Goal: Task Accomplishment & Management: Complete application form

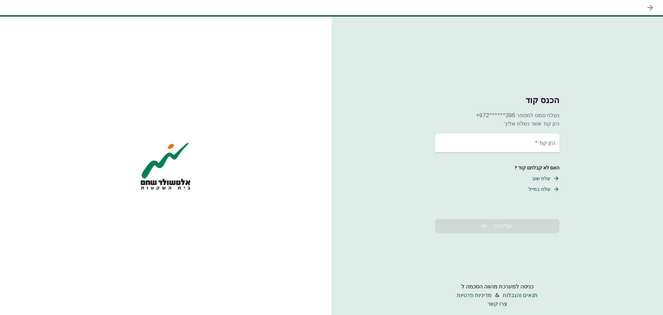
click at [512, 124] on div "נשלח סמס למספר +972******396 הזן קוד אשר נשלח אליך" at bounding box center [497, 119] width 124 height 17
click at [529, 144] on input "הזן קוד   *" at bounding box center [497, 142] width 124 height 19
type input "******"
click at [508, 227] on span "שליחה" at bounding box center [503, 225] width 18 height 9
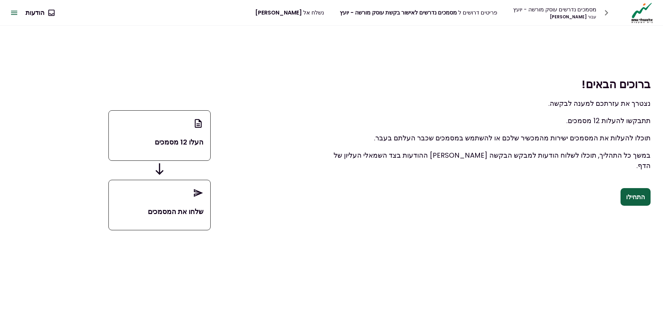
click at [643, 195] on button "התחילו" at bounding box center [635, 197] width 30 height 18
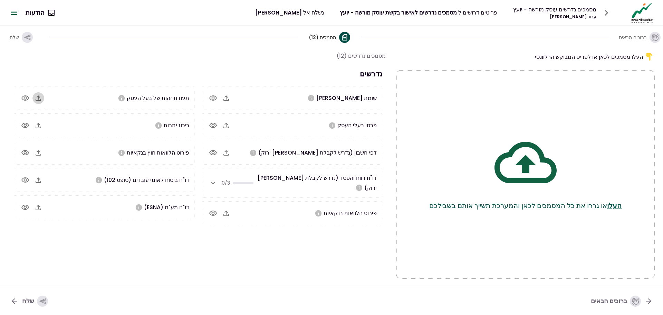
click at [36, 97] on icon "button" at bounding box center [38, 98] width 8 height 8
click at [38, 208] on icon "button" at bounding box center [39, 207] width 6 height 6
click at [221, 180] on div "0/3" at bounding box center [230, 183] width 46 height 12
click at [211, 181] on icon "button" at bounding box center [213, 182] width 8 height 8
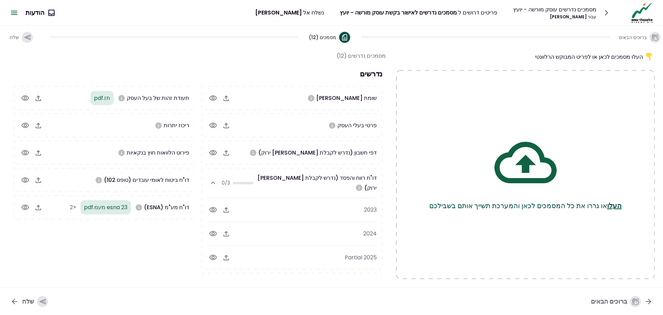
click at [229, 205] on icon "button" at bounding box center [226, 209] width 8 height 8
click at [230, 128] on icon "button" at bounding box center [226, 125] width 8 height 8
click at [226, 96] on icon "button" at bounding box center [226, 98] width 6 height 6
click at [227, 97] on icon "button" at bounding box center [226, 98] width 6 height 6
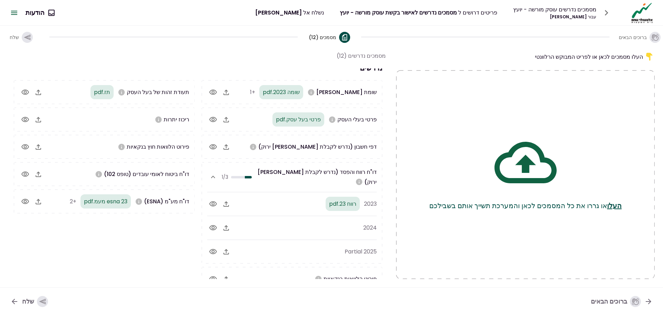
scroll to position [12, 0]
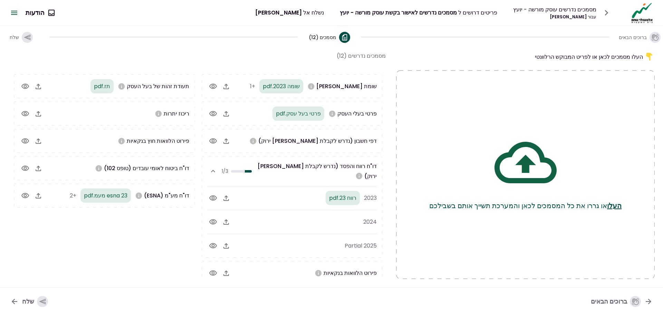
click at [40, 167] on icon "button" at bounding box center [39, 168] width 6 height 6
click at [39, 139] on icon "button" at bounding box center [39, 141] width 6 height 6
click at [342, 194] on span "רווח 23.pdf" at bounding box center [342, 198] width 27 height 8
click at [329, 194] on span "רווח 23.pdf" at bounding box center [342, 198] width 27 height 8
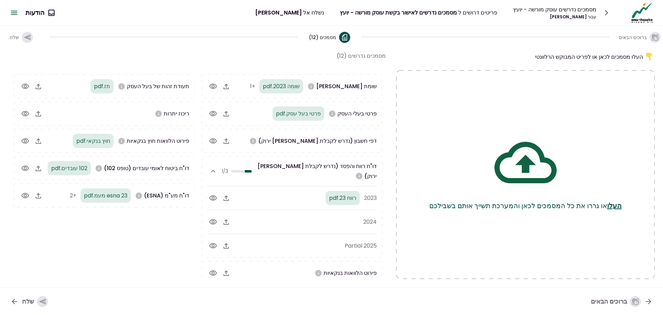
click at [210, 194] on icon "button" at bounding box center [213, 198] width 8 height 8
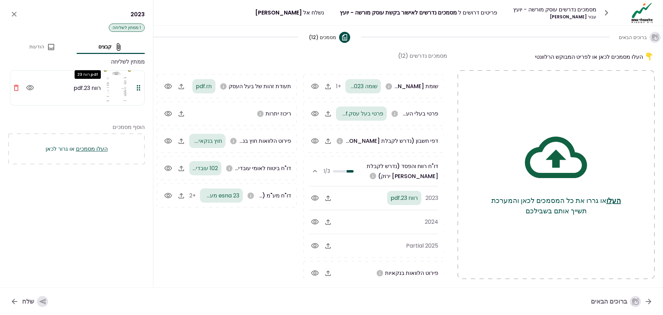
click at [74, 91] on span "רווח 23.pdf" at bounding box center [87, 88] width 27 height 9
click at [28, 86] on icon "button" at bounding box center [30, 88] width 8 height 8
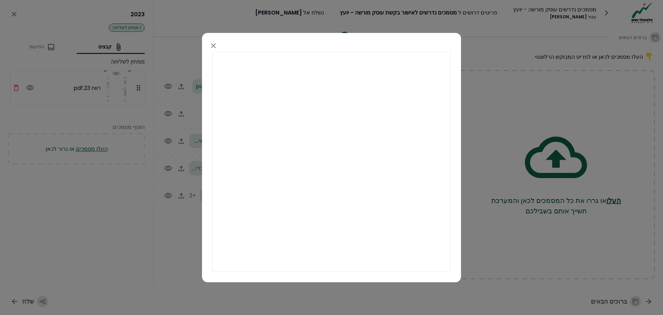
click at [214, 45] on icon "button" at bounding box center [213, 45] width 5 height 5
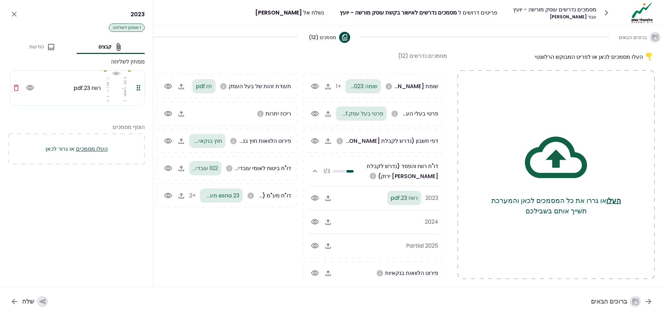
click at [12, 11] on icon "close" at bounding box center [14, 14] width 8 height 8
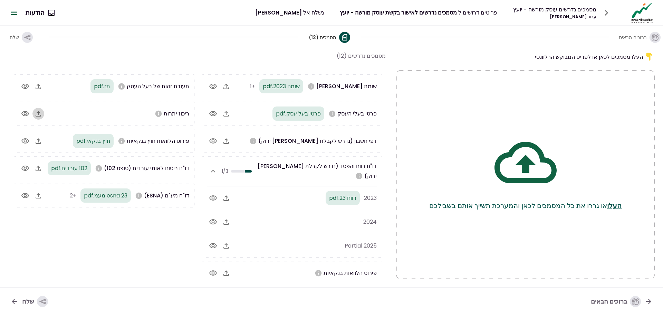
click at [41, 115] on icon "button" at bounding box center [38, 113] width 8 height 8
click at [229, 269] on icon "button" at bounding box center [226, 273] width 8 height 8
click at [225, 139] on icon "button" at bounding box center [226, 141] width 6 height 6
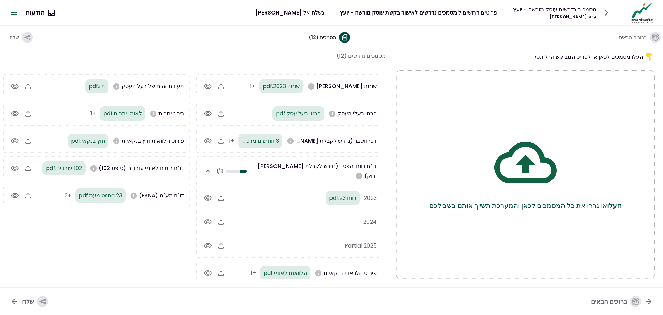
click at [110, 249] on div "תעודת זהות של בעל העסק תז.pdf ריכוז יתרות לאומי יתרות.pdf +1 פירוט הלוואות חוץ …" at bounding box center [96, 179] width 193 height 210
click at [118, 247] on div "תעודת זהות של בעל העסק תז.pdf ריכוז יתרות לאומי יתרות.pdf +1 פירוט הלוואות חוץ …" at bounding box center [96, 179] width 193 height 210
